Goal: Task Accomplishment & Management: Use online tool/utility

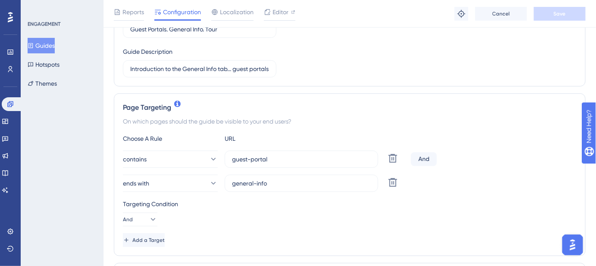
scroll to position [196, 0]
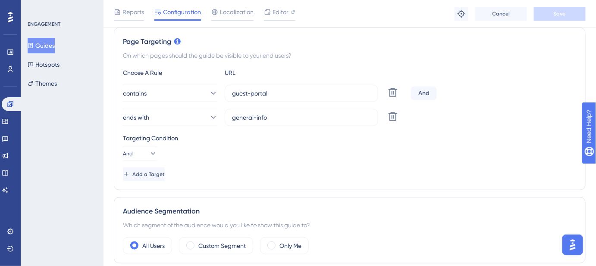
click at [55, 42] on button "Guides" at bounding box center [41, 46] width 27 height 16
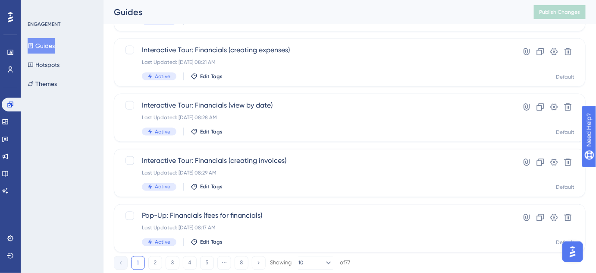
scroll to position [397, 0]
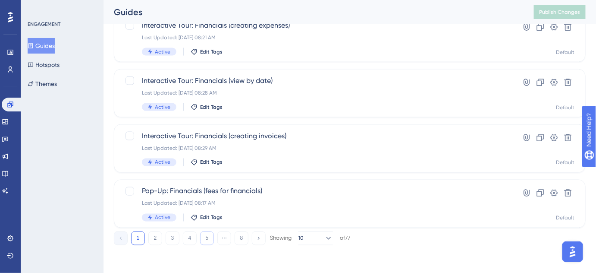
click at [209, 237] on button "5" at bounding box center [207, 238] width 14 height 14
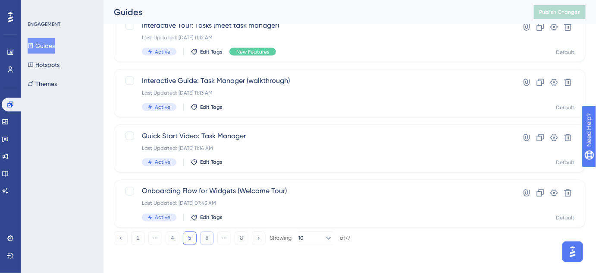
click at [208, 238] on button "6" at bounding box center [207, 238] width 14 height 14
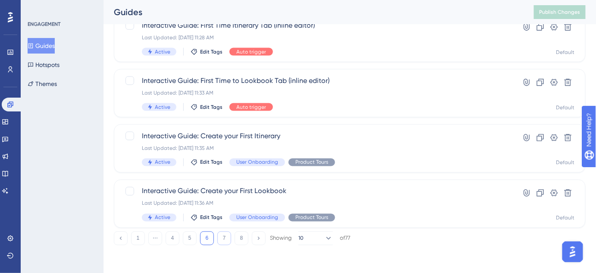
click at [221, 236] on button "7" at bounding box center [224, 238] width 14 height 14
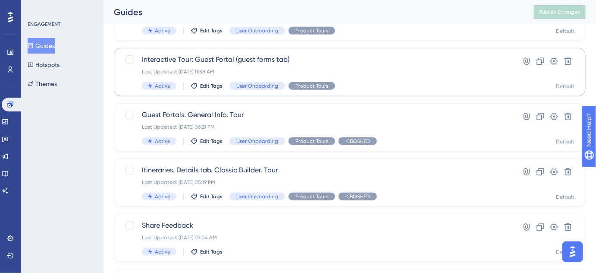
scroll to position [240, 0]
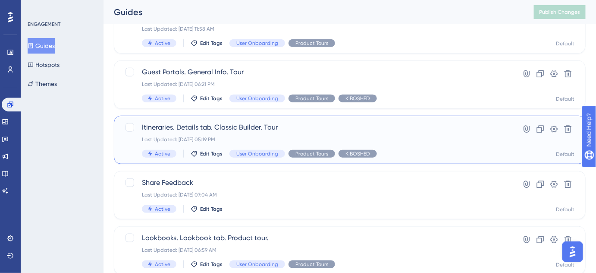
click at [246, 131] on span "Itineraries. Details tab. Classic Builder. Tour" at bounding box center [315, 127] width 347 height 10
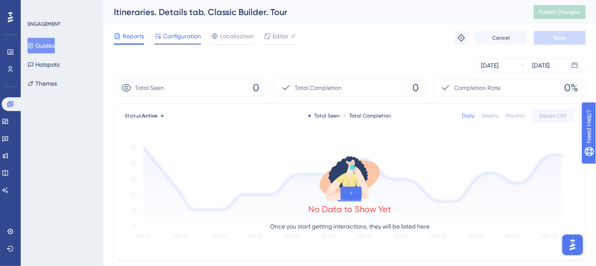
click at [171, 38] on span "Configuration" at bounding box center [182, 36] width 38 height 10
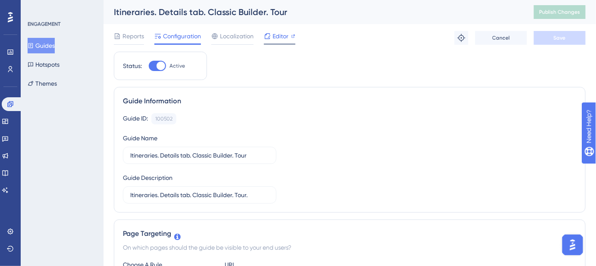
click at [271, 38] on div "Editor" at bounding box center [279, 36] width 31 height 10
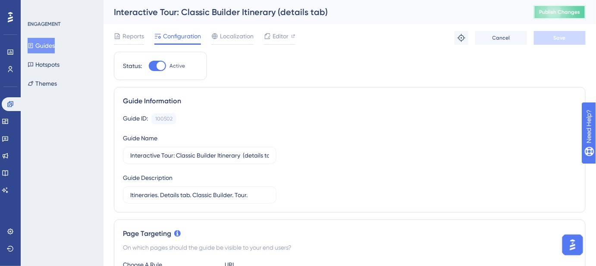
click at [570, 12] on span "Publish Changes" at bounding box center [559, 12] width 41 height 7
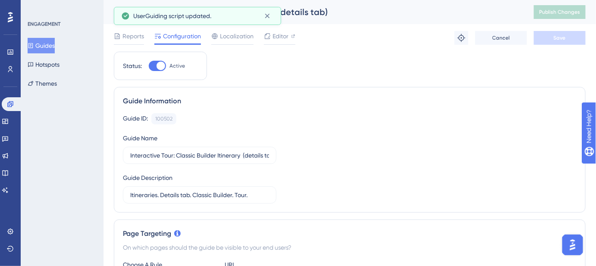
click at [52, 42] on button "Guides" at bounding box center [41, 46] width 27 height 16
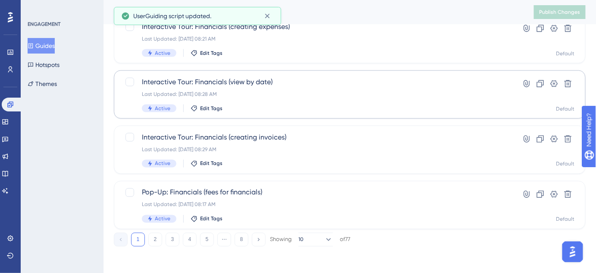
scroll to position [397, 0]
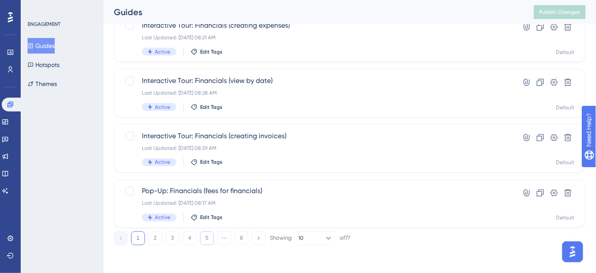
click at [202, 238] on button "5" at bounding box center [207, 238] width 14 height 14
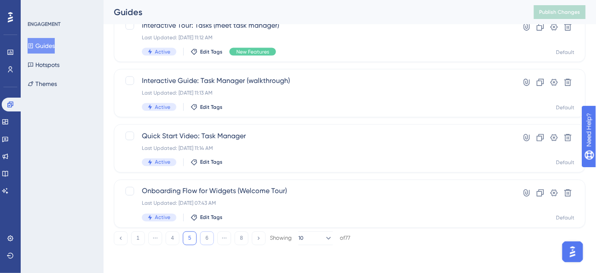
click at [210, 240] on button "6" at bounding box center [207, 238] width 14 height 14
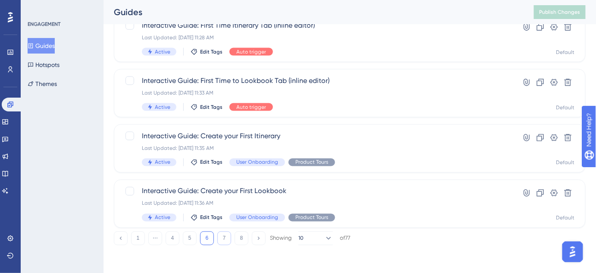
click at [222, 240] on button "7" at bounding box center [224, 238] width 14 height 14
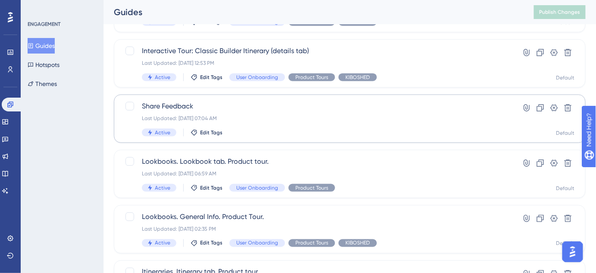
scroll to position [318, 0]
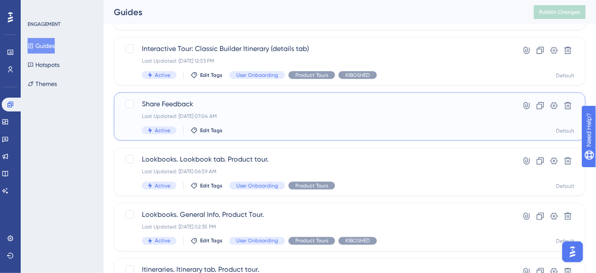
click at [184, 103] on span "Share Feedback" at bounding box center [315, 104] width 347 height 10
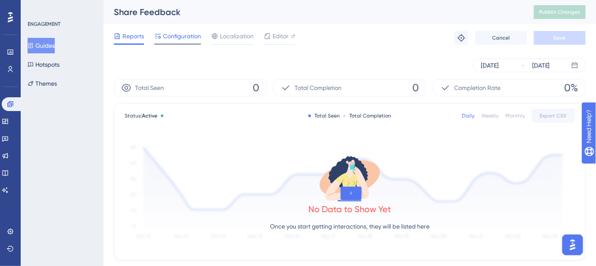
click at [187, 34] on span "Configuration" at bounding box center [182, 36] width 38 height 10
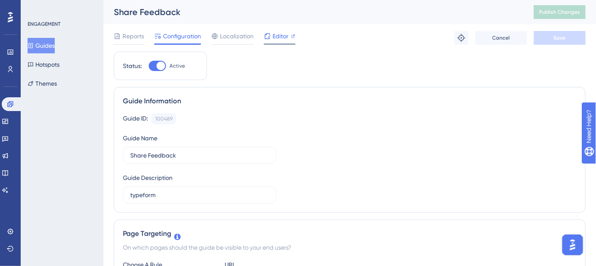
click at [283, 38] on span "Editor" at bounding box center [281, 36] width 16 height 10
drag, startPoint x: 186, startPoint y: 15, endPoint x: 121, endPoint y: 19, distance: 65.7
click at [107, 15] on div "Share Feedback Publish Changes" at bounding box center [349, 12] width 492 height 24
copy div "Share Feedback"
click at [194, 15] on div "Share Feedback" at bounding box center [313, 12] width 398 height 12
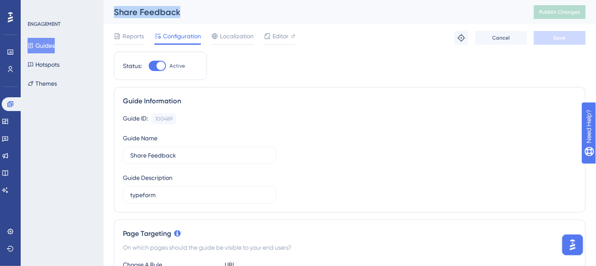
drag, startPoint x: 190, startPoint y: 10, endPoint x: 113, endPoint y: 9, distance: 77.6
click at [113, 9] on div "Share Feedback Publish Changes" at bounding box center [349, 12] width 492 height 24
copy div "Share Feedback"
click at [279, 34] on span "Editor" at bounding box center [281, 36] width 16 height 10
click at [50, 45] on button "Guides" at bounding box center [41, 46] width 27 height 16
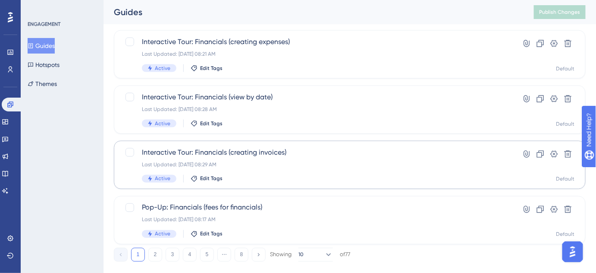
scroll to position [397, 0]
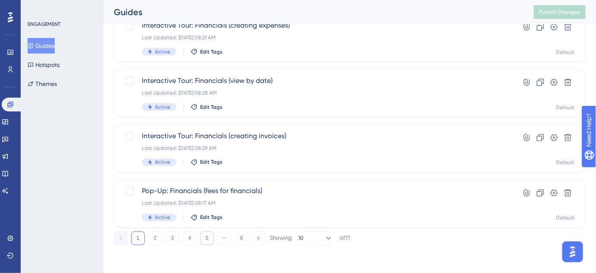
click at [206, 239] on button "5" at bounding box center [207, 238] width 14 height 14
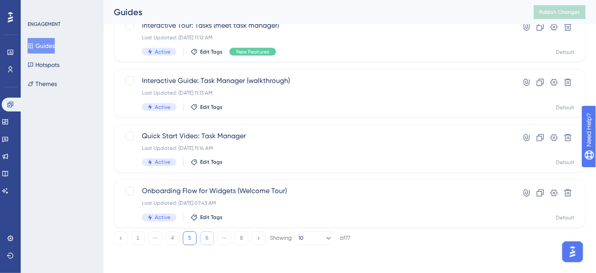
click at [207, 239] on button "6" at bounding box center [207, 238] width 14 height 14
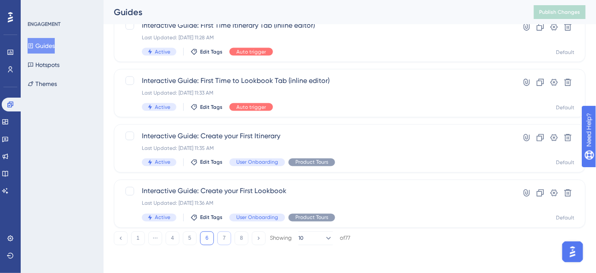
click at [226, 241] on button "7" at bounding box center [224, 238] width 14 height 14
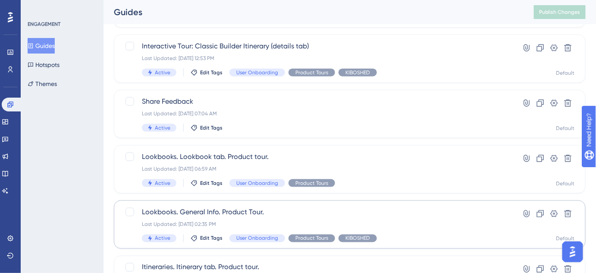
scroll to position [318, 0]
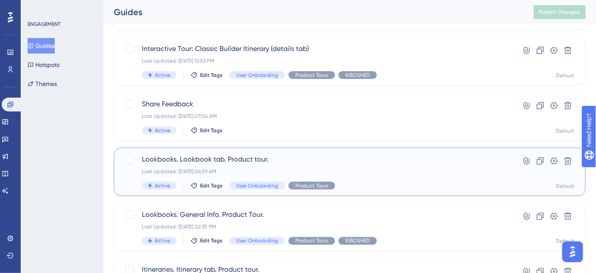
click at [252, 160] on span "Lookbooks. Lookbook tab. Product tour." at bounding box center [315, 159] width 347 height 10
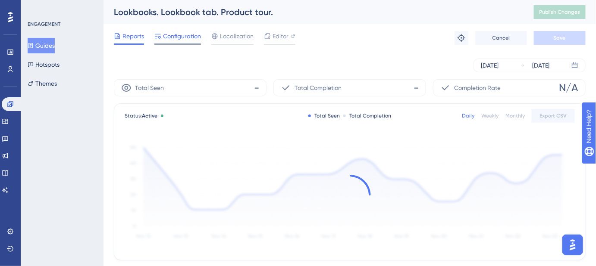
click at [188, 40] on span "Configuration" at bounding box center [182, 36] width 38 height 10
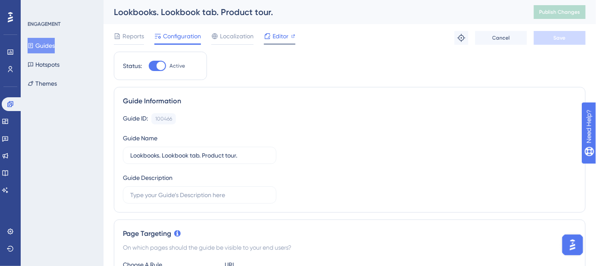
click at [278, 39] on span "Editor" at bounding box center [281, 36] width 16 height 10
click at [53, 46] on button "Guides" at bounding box center [41, 46] width 27 height 16
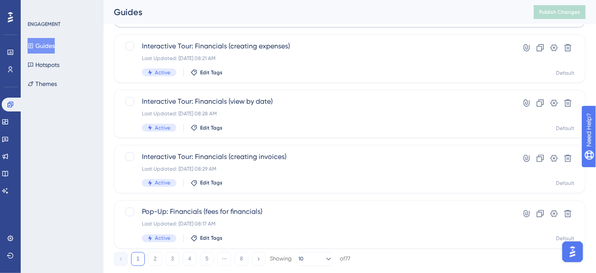
scroll to position [397, 0]
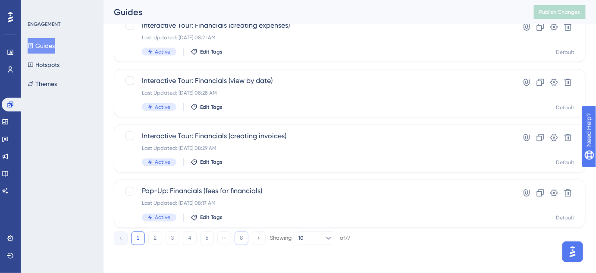
click at [241, 240] on button "8" at bounding box center [242, 238] width 14 height 14
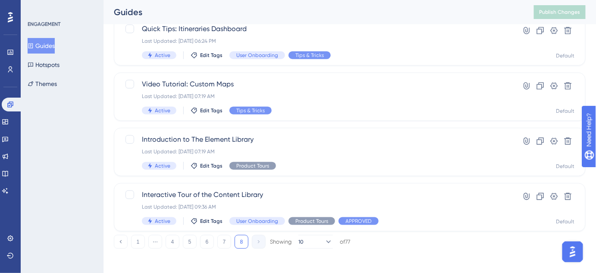
scroll to position [231, 0]
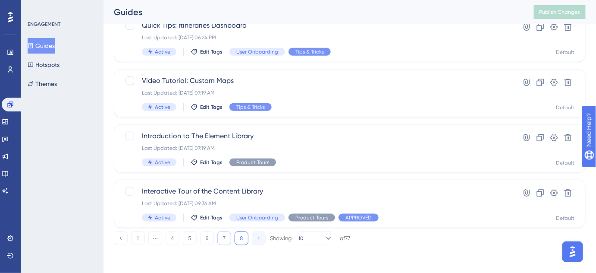
click at [226, 236] on button "7" at bounding box center [224, 238] width 14 height 14
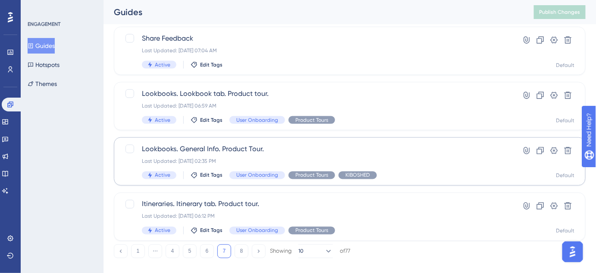
scroll to position [397, 0]
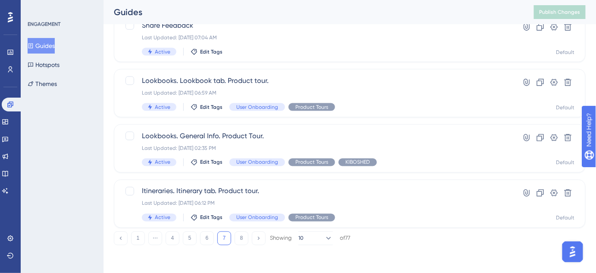
click at [368, 238] on div "1 ⋯ 4 5 6 7 8 Showing 10 of 77" at bounding box center [350, 236] width 472 height 17
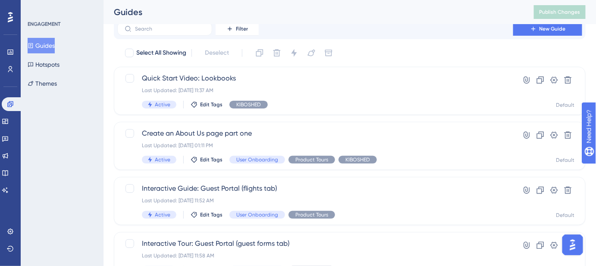
scroll to position [0, 0]
